Goal: Task Accomplishment & Management: Use online tool/utility

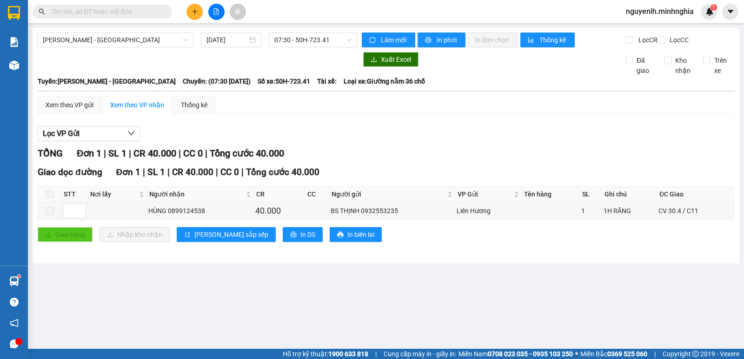
click at [137, 62] on div at bounding box center [197, 59] width 320 height 15
click at [112, 33] on span "[PERSON_NAME] - [GEOGRAPHIC_DATA]" at bounding box center [115, 40] width 145 height 14
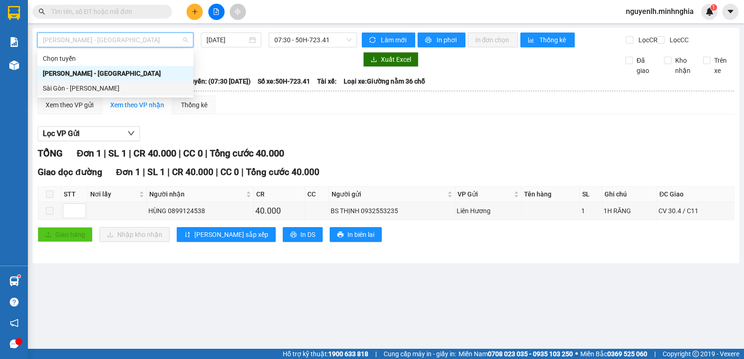
click at [83, 84] on div "Sài Gòn - [PERSON_NAME]" at bounding box center [115, 88] width 145 height 10
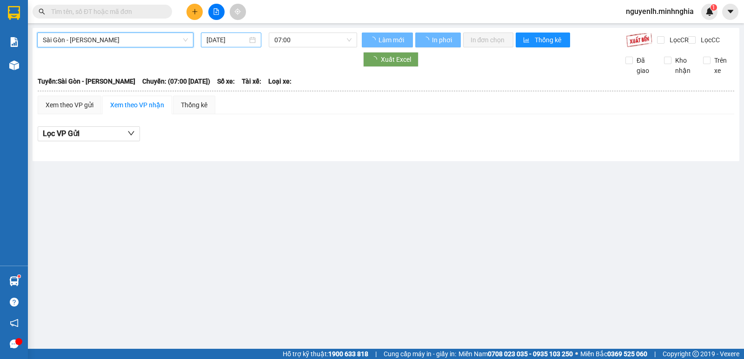
click at [218, 39] on input "[DATE]" at bounding box center [226, 40] width 41 height 10
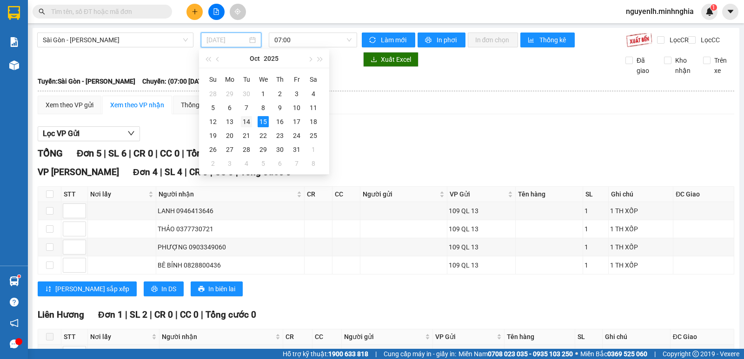
click at [248, 121] on div "14" at bounding box center [246, 121] width 11 height 11
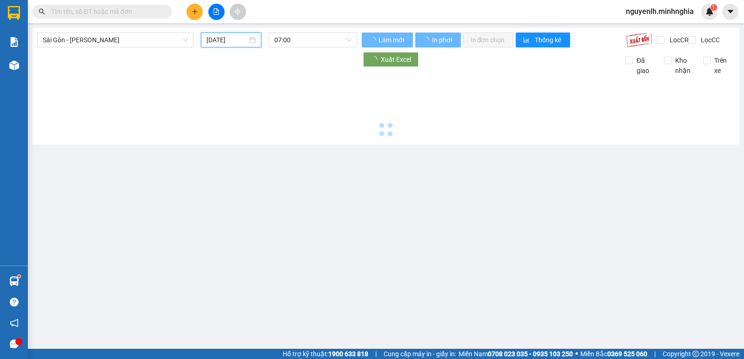
type input "[DATE]"
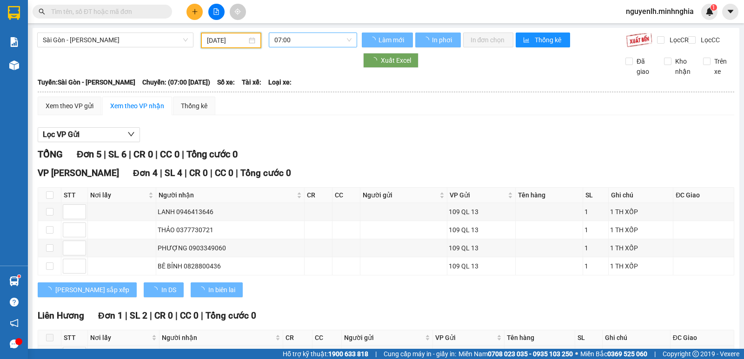
click at [319, 39] on span "07:00" at bounding box center [312, 40] width 77 height 14
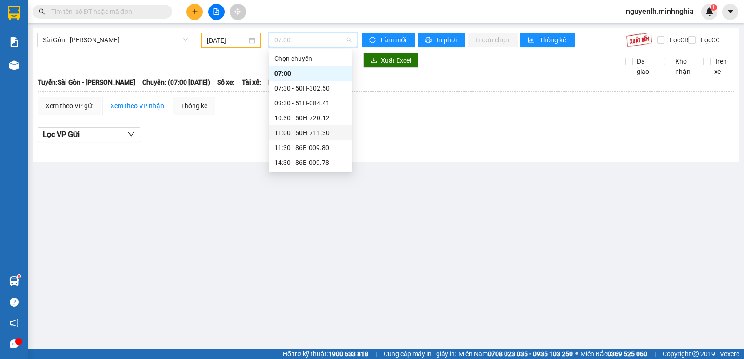
scroll to position [89, 0]
click at [311, 160] on div "22:00 - 50H-350.51" at bounding box center [310, 163] width 72 height 10
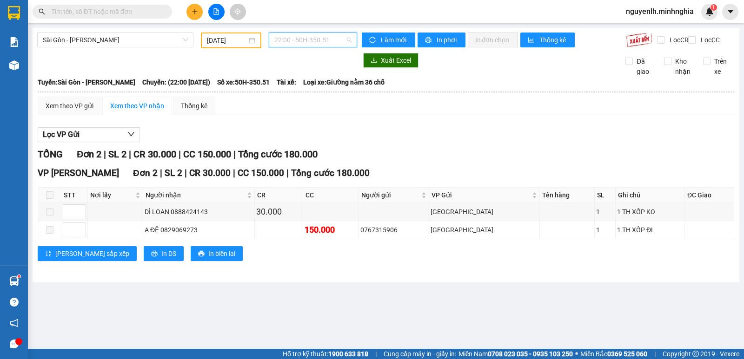
click at [311, 43] on span "22:00 - 50H-350.51" at bounding box center [312, 40] width 77 height 14
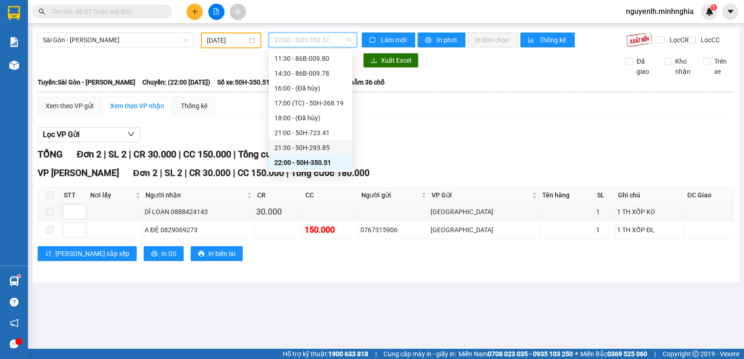
click at [296, 148] on div "21:30 - 50H-293.85" at bounding box center [310, 148] width 72 height 10
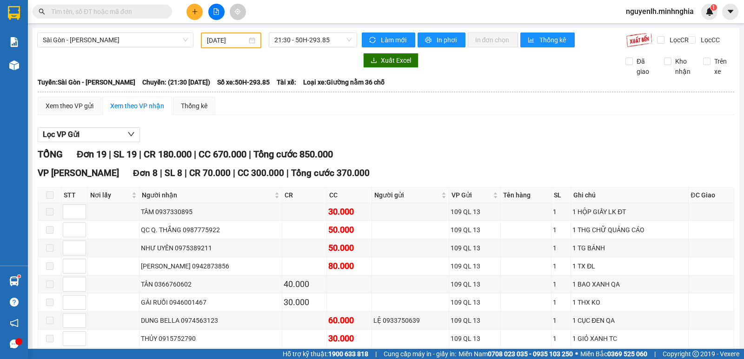
click at [144, 110] on div "Xem theo VP nhận" at bounding box center [137, 106] width 54 height 10
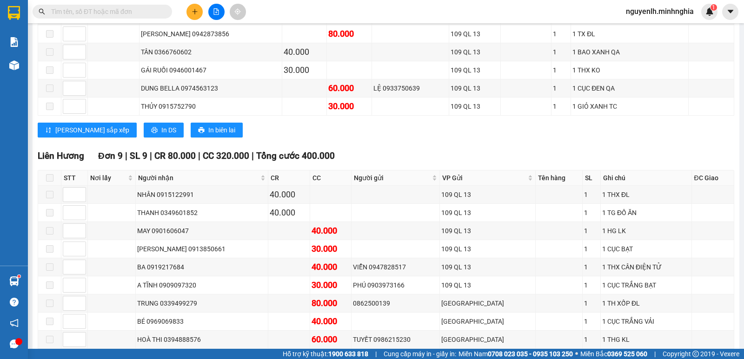
scroll to position [279, 0]
